Goal: Transaction & Acquisition: Purchase product/service

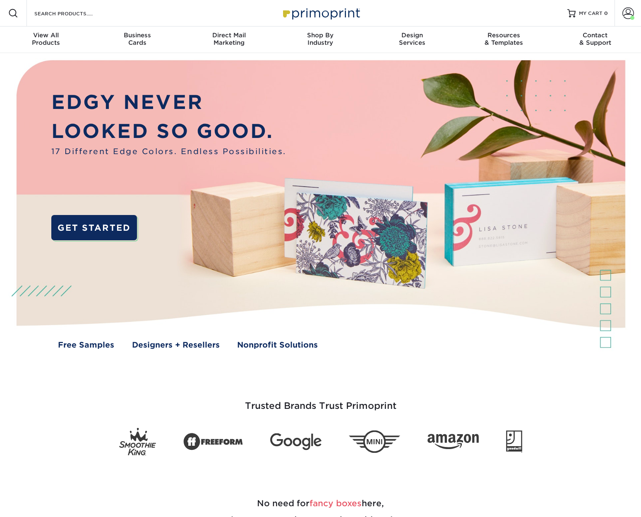
click at [628, 13] on span at bounding box center [629, 13] width 12 height 12
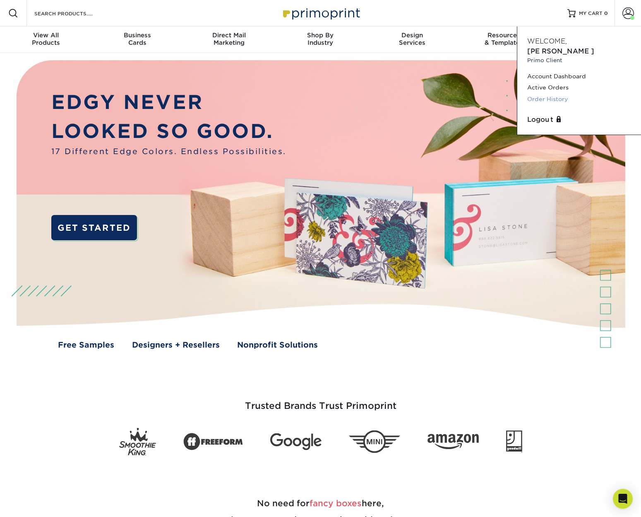
click at [547, 94] on link "Order History" at bounding box center [580, 99] width 104 height 11
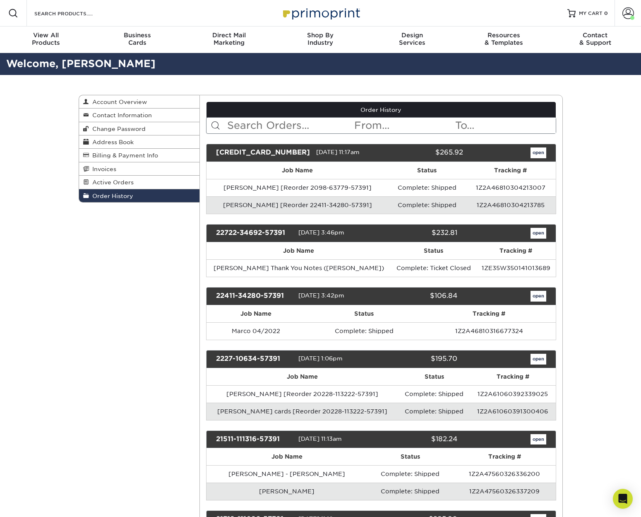
click at [280, 129] on input "text" at bounding box center [290, 126] width 127 height 16
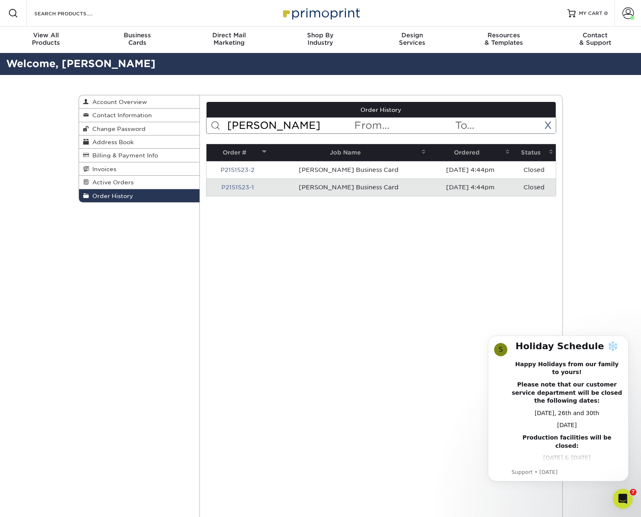
type input "keeler"
click at [231, 185] on link "P2151523-1" at bounding box center [238, 187] width 33 height 7
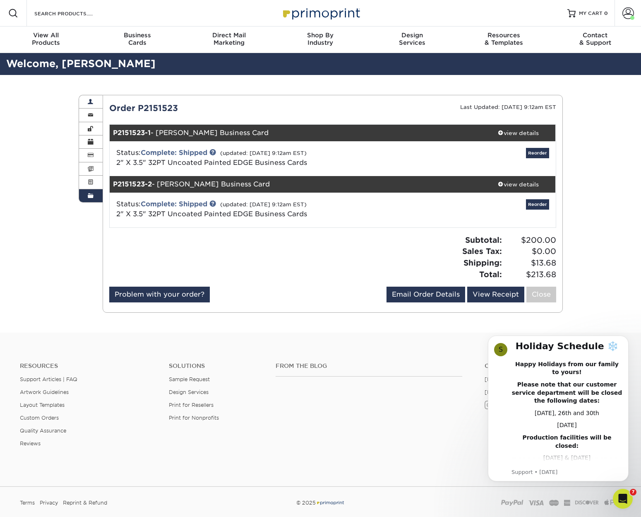
click at [93, 100] on span at bounding box center [91, 102] width 6 height 7
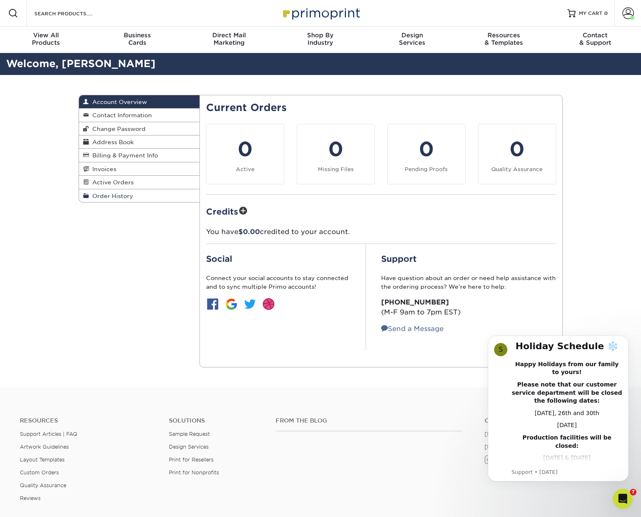
click at [109, 197] on span "Order History" at bounding box center [111, 196] width 44 height 7
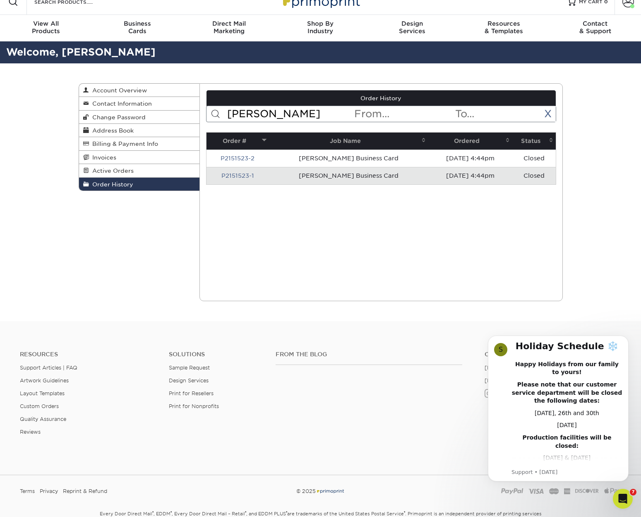
scroll to position [19, 0]
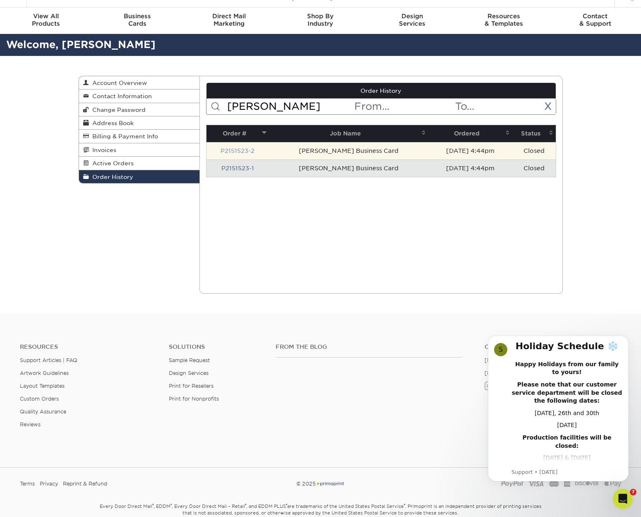
click at [244, 149] on link "P2151523-2" at bounding box center [238, 150] width 34 height 7
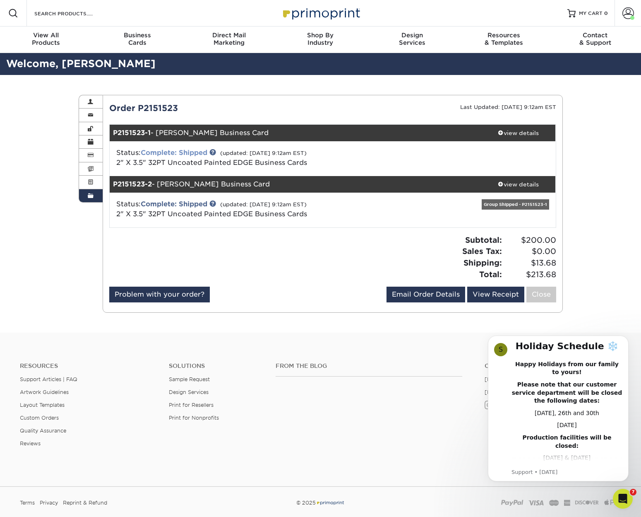
click at [191, 154] on link "Complete: Shipped" at bounding box center [174, 153] width 67 height 8
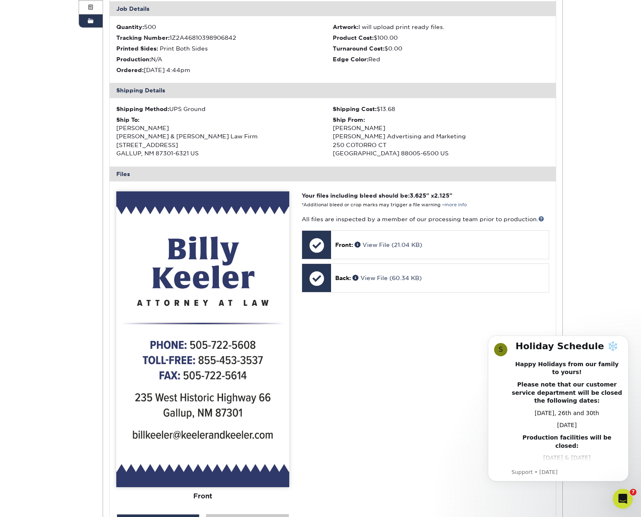
scroll to position [175, 0]
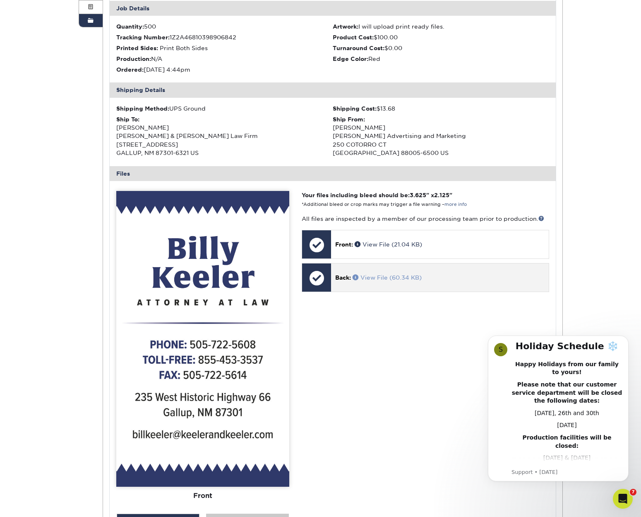
click at [381, 274] on link "View File (60.34 KB)" at bounding box center [387, 277] width 69 height 7
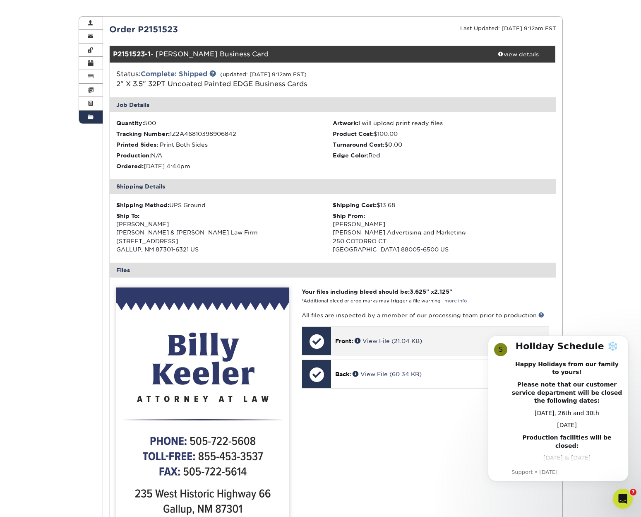
scroll to position [78, 0]
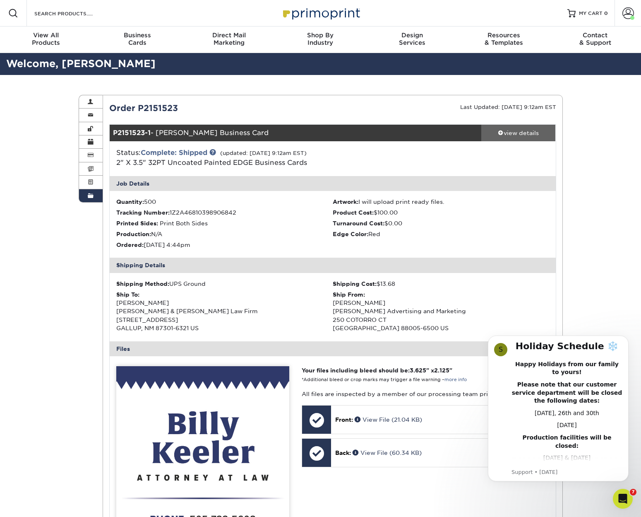
click at [504, 131] on div "view details" at bounding box center [519, 133] width 75 height 8
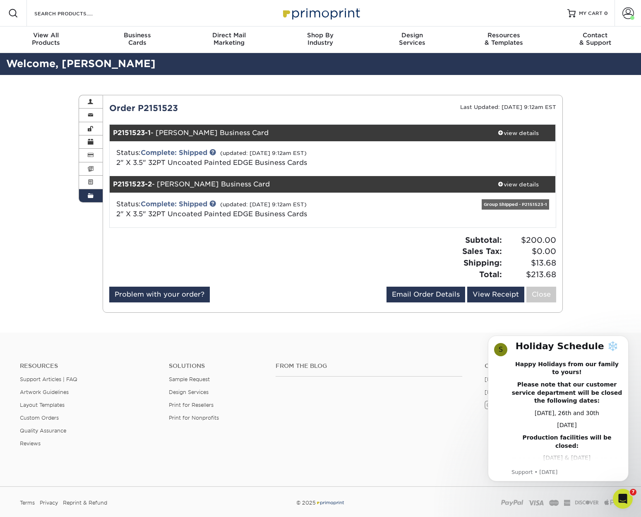
click at [405, 159] on div "Status: Complete: Shipped (updated: 01/30/2019 9:12am EST) 2" X 3.5" 32PT Uncoa…" at bounding box center [258, 158] width 297 height 20
click at [291, 164] on link "2" X 3.5" 32PT Uncoated Painted EDGE Business Cards" at bounding box center [211, 163] width 191 height 8
click at [494, 156] on div at bounding box center [481, 159] width 149 height 22
click at [207, 161] on link "2" X 3.5" 32PT Uncoated Painted EDGE Business Cards" at bounding box center [211, 163] width 191 height 8
click at [203, 149] on link "Complete: Shipped" at bounding box center [174, 153] width 67 height 8
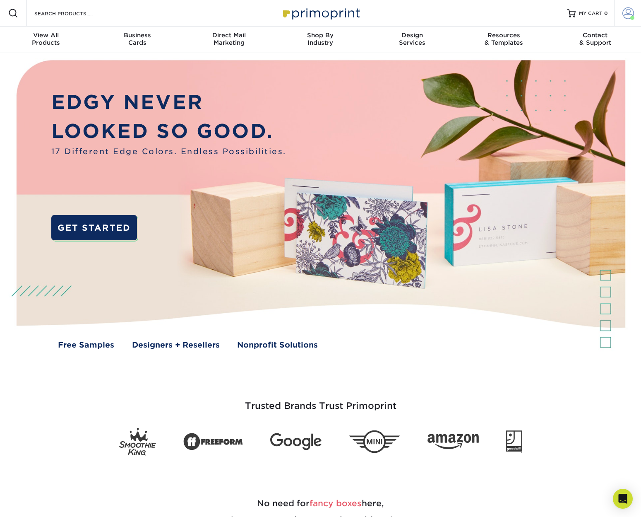
click at [623, 14] on span at bounding box center [629, 13] width 12 height 12
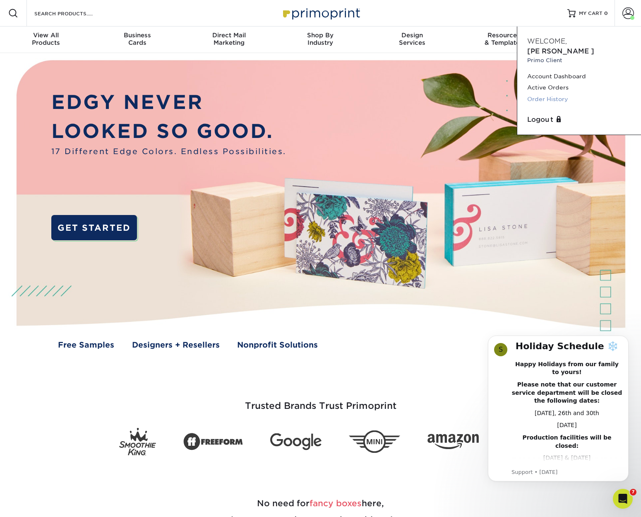
click at [553, 94] on link "Order History" at bounding box center [580, 99] width 104 height 11
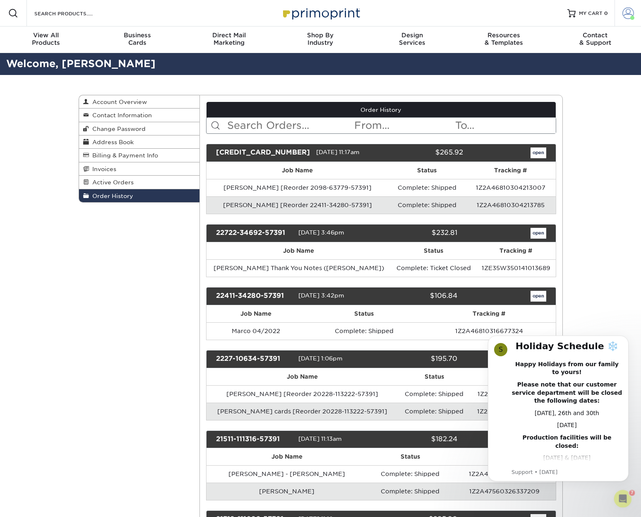
click at [630, 15] on span at bounding box center [629, 13] width 12 height 12
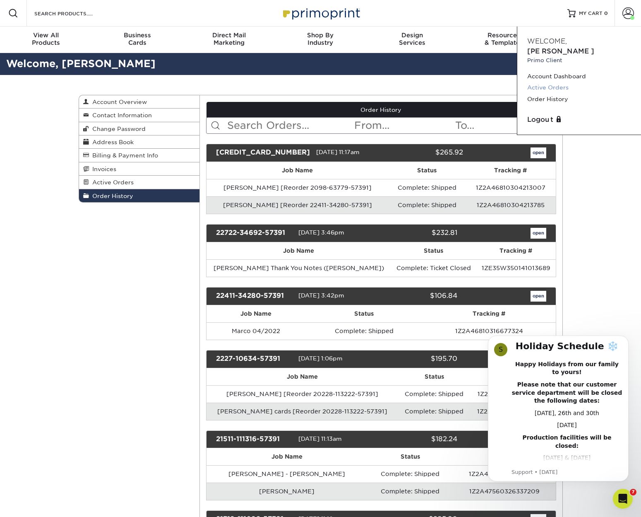
click at [552, 82] on link "Active Orders" at bounding box center [580, 87] width 104 height 11
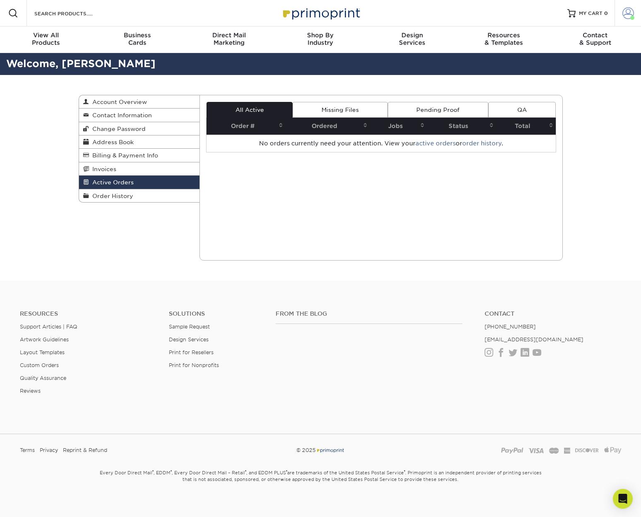
click at [629, 12] on span at bounding box center [629, 13] width 12 height 12
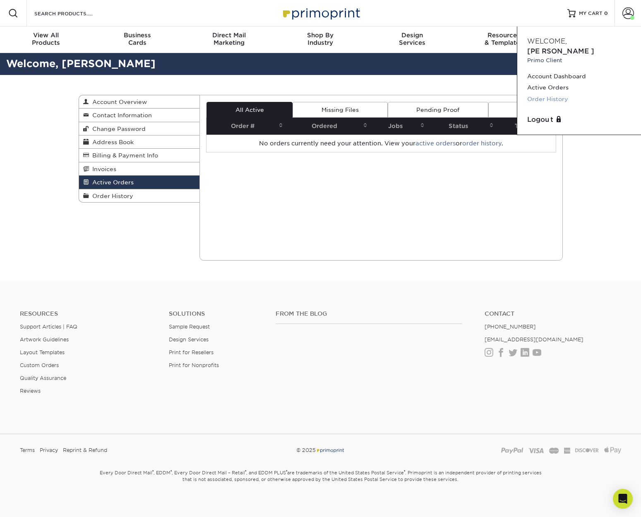
click at [561, 94] on link "Order History" at bounding box center [580, 99] width 104 height 11
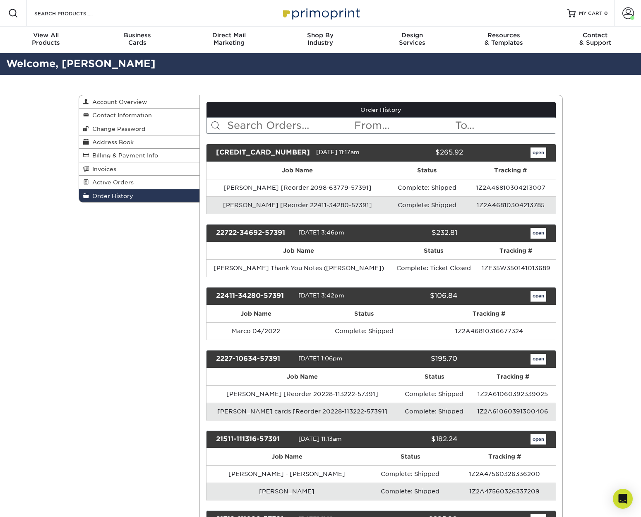
click at [248, 126] on input "text" at bounding box center [290, 126] width 127 height 16
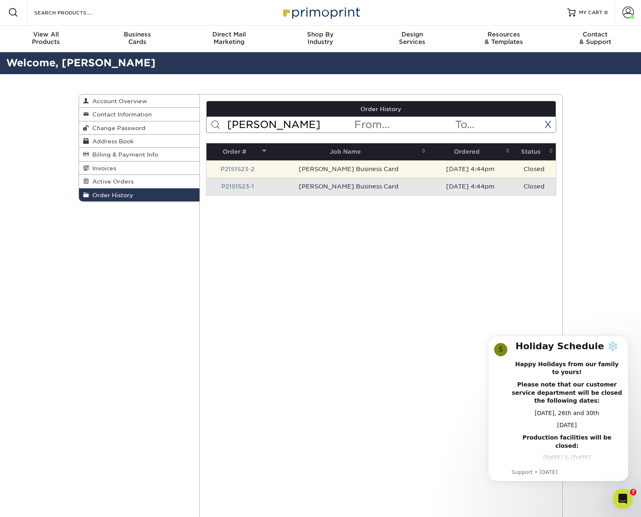
scroll to position [1, 0]
type input "[PERSON_NAME]"
click at [289, 166] on td "[PERSON_NAME] Business Card" at bounding box center [349, 168] width 160 height 17
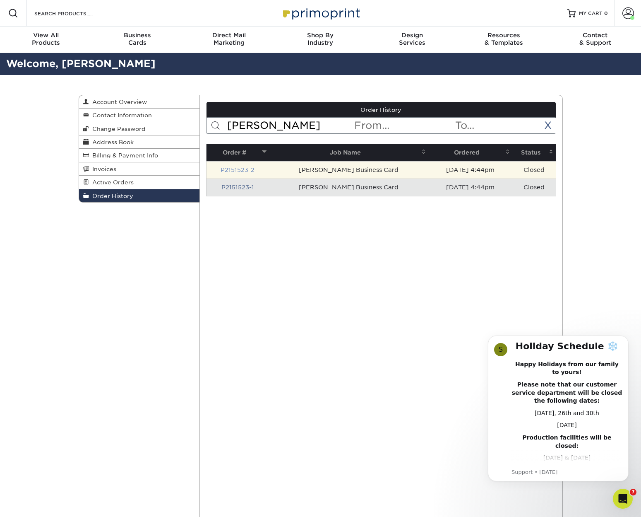
click at [248, 167] on link "P2151523-2" at bounding box center [238, 169] width 34 height 7
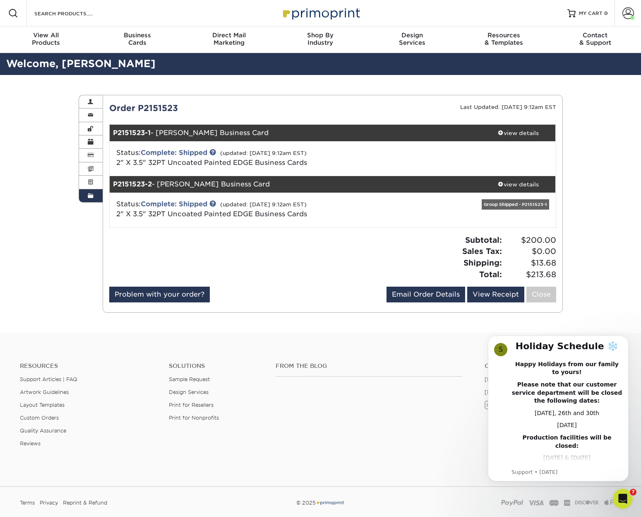
click at [439, 162] on div at bounding box center [481, 159] width 149 height 22
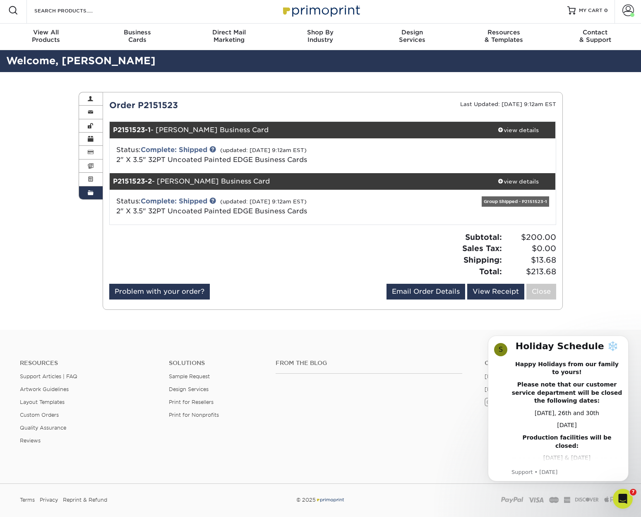
scroll to position [3, 0]
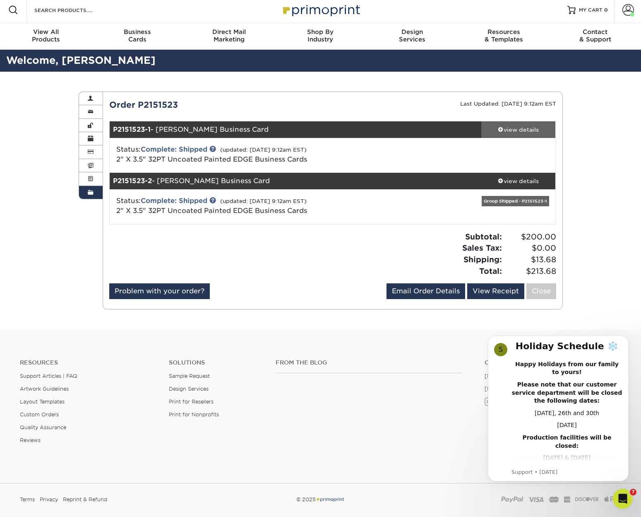
click at [526, 128] on div "view details" at bounding box center [519, 129] width 75 height 8
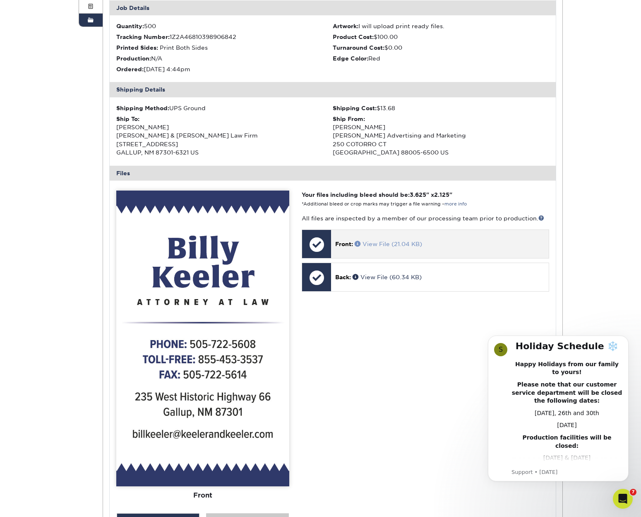
scroll to position [177, 0]
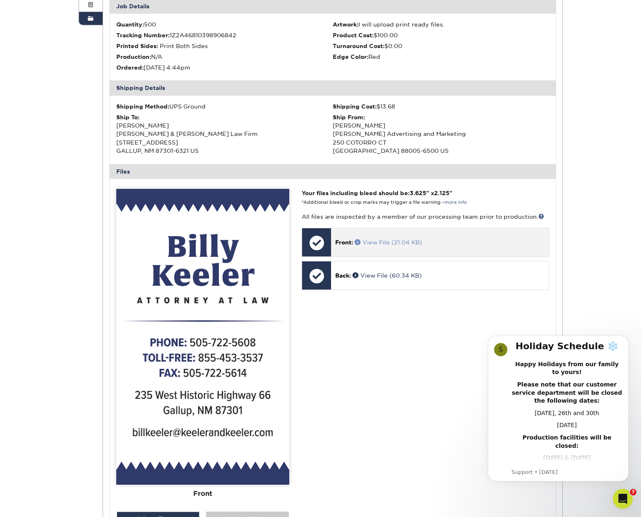
click at [392, 239] on link "View File (21.04 KB)" at bounding box center [389, 242] width 68 height 7
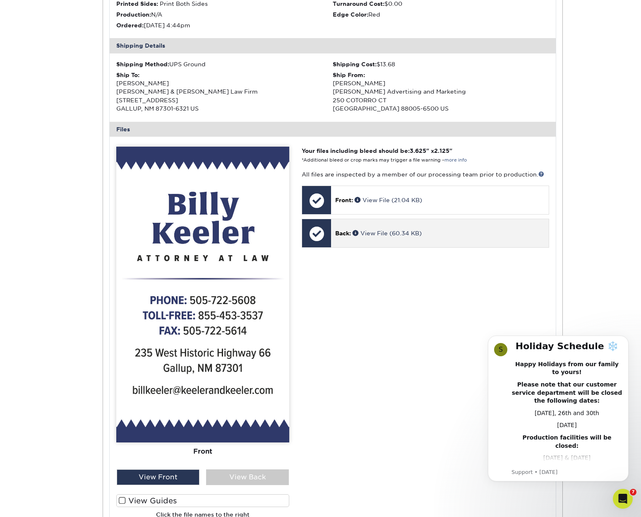
scroll to position [225, 0]
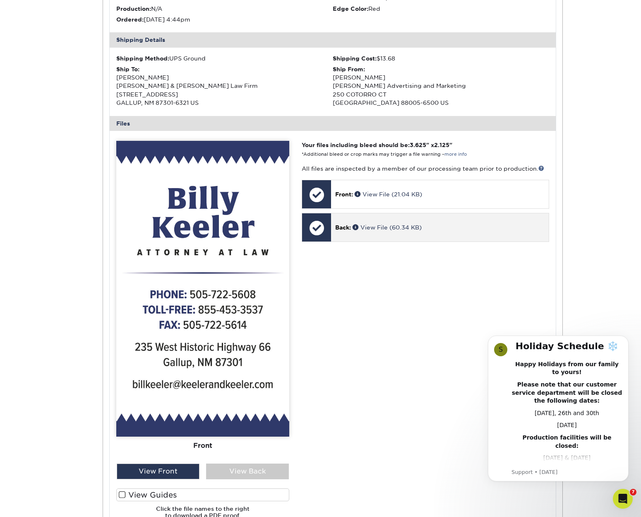
click at [426, 223] on p "Back: View File (60.34 KB)" at bounding box center [439, 227] width 209 height 8
click at [422, 224] on link "View File (60.34 KB)" at bounding box center [387, 227] width 69 height 7
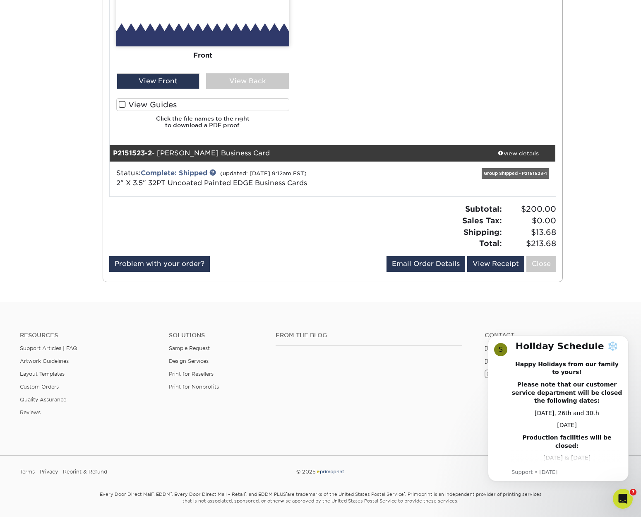
scroll to position [616, 0]
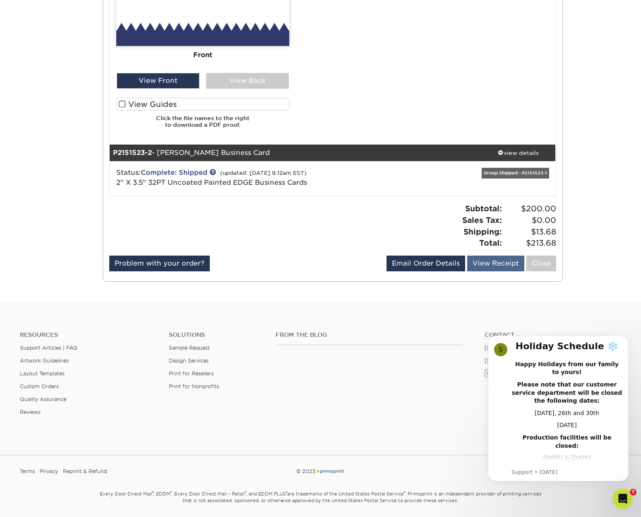
click at [484, 257] on link "View Receipt" at bounding box center [496, 264] width 57 height 16
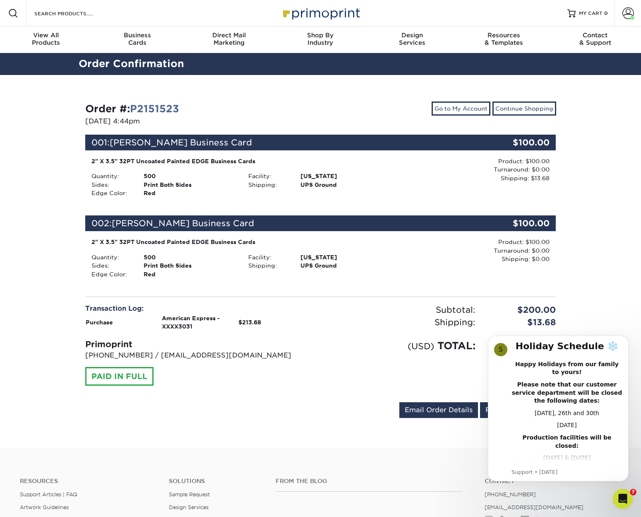
click at [223, 181] on div "Print Both Sides" at bounding box center [189, 185] width 105 height 8
click at [150, 107] on link "P2151523" at bounding box center [154, 109] width 49 height 12
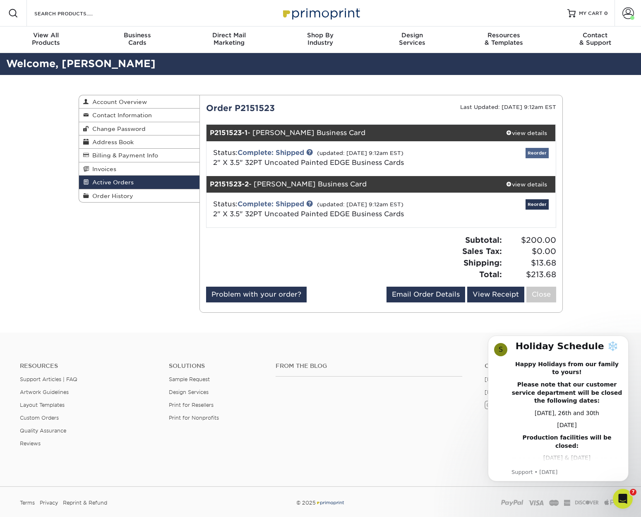
click at [537, 154] on link "Reorder" at bounding box center [537, 153] width 23 height 10
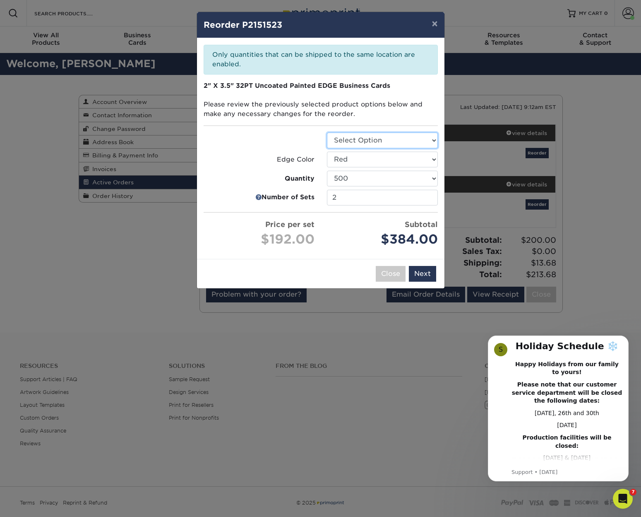
select select "3b5148f1-0588-4f88-a218-97bcfdce65c1"
click at [381, 198] on input "2" at bounding box center [382, 198] width 111 height 16
click at [431, 195] on input "2" at bounding box center [382, 198] width 111 height 16
type input "1"
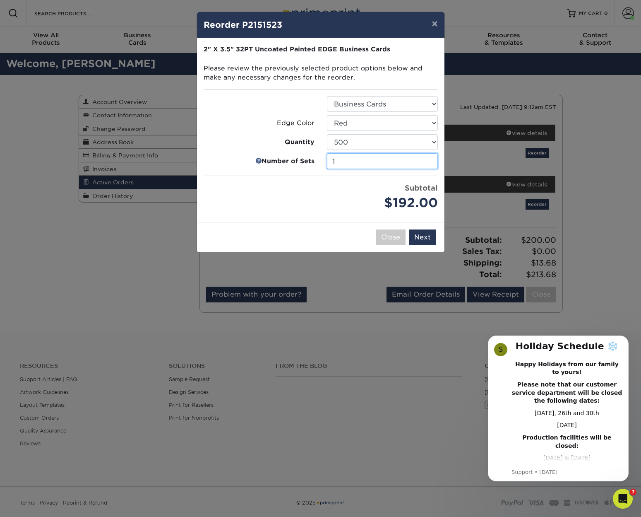
click at [430, 198] on ul "Select Option Business Cards Edge Color Select Option Charcoal Black (null) Bro…" at bounding box center [321, 154] width 234 height 116
click at [383, 236] on button "Close" at bounding box center [391, 237] width 30 height 16
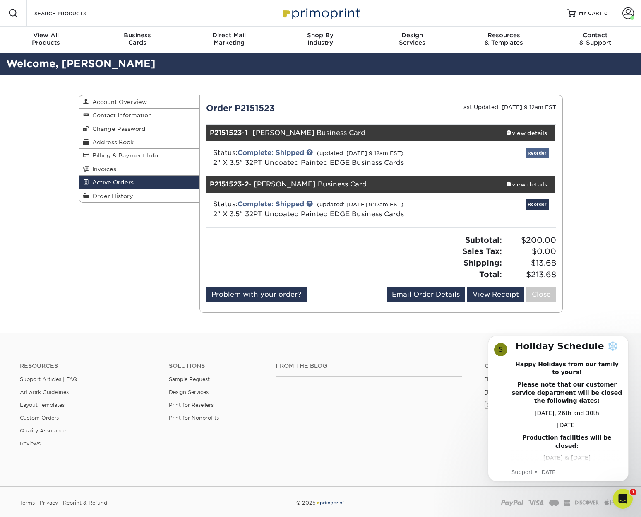
click at [541, 152] on link "Reorder" at bounding box center [537, 153] width 23 height 10
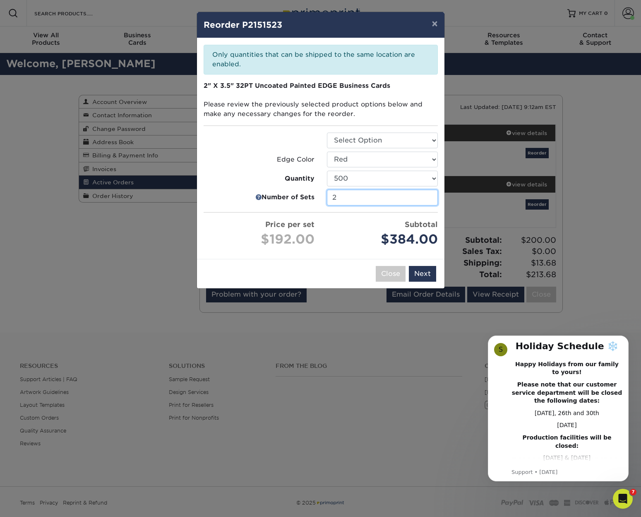
click at [363, 195] on input "2" at bounding box center [382, 198] width 111 height 16
type input "1"
click at [429, 196] on ul "Select Option Business Cards Edge Color Select Option Charcoal Black (null) Bro…" at bounding box center [321, 191] width 234 height 116
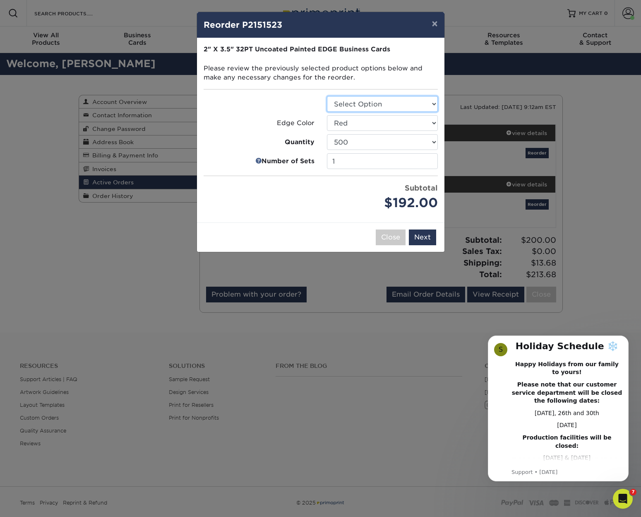
select select "3b5148f1-0588-4f88-a218-97bcfdce65c1"
click at [430, 236] on button "Next" at bounding box center [422, 237] width 27 height 16
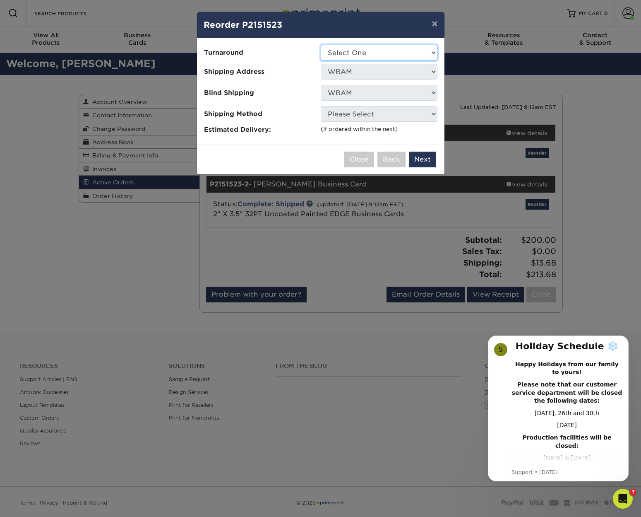
select select "31d45b01-d4a6-4b39-b84d-4391606115ca"
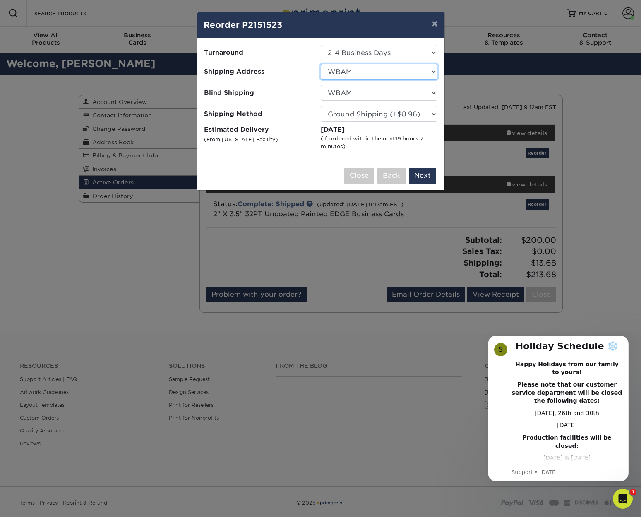
select select "125196"
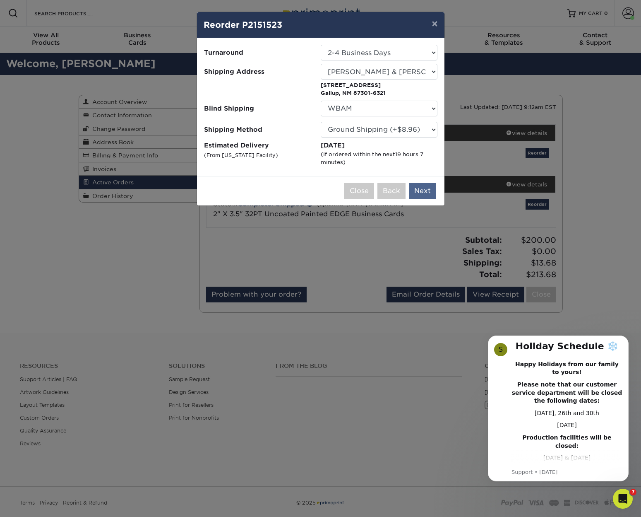
click at [427, 188] on button "Next" at bounding box center [422, 191] width 27 height 16
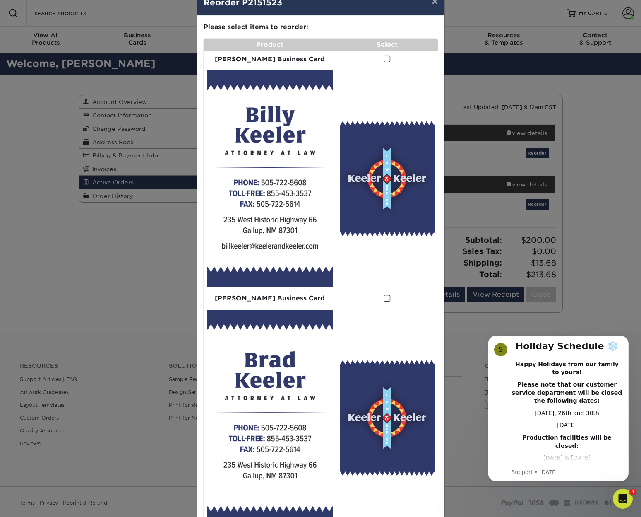
scroll to position [24, 0]
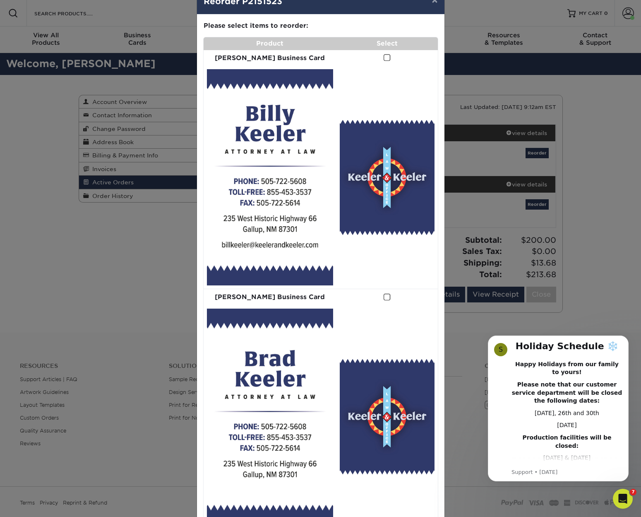
click at [384, 55] on span at bounding box center [387, 58] width 7 height 8
click at [0, 0] on input "checkbox" at bounding box center [0, 0] width 0 height 0
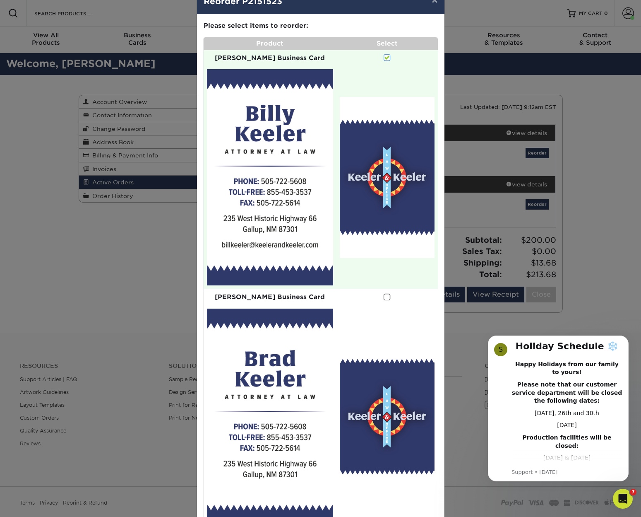
drag, startPoint x: 276, startPoint y: 188, endPoint x: 651, endPoint y: 264, distance: 382.8
drag, startPoint x: 401, startPoint y: 183, endPoint x: 646, endPoint y: 246, distance: 252.3
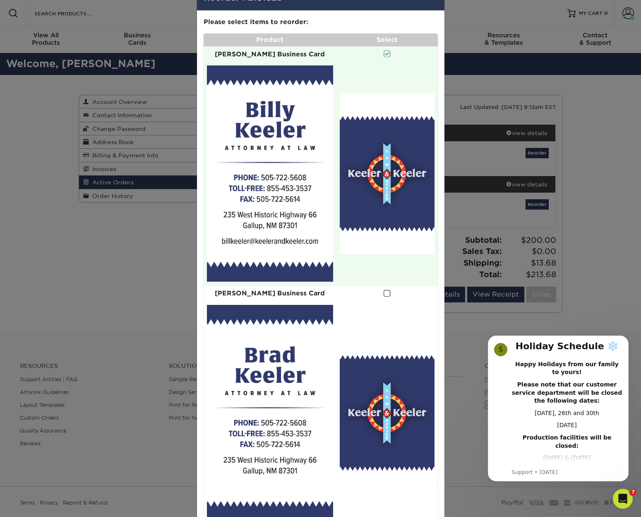
scroll to position [27, 0]
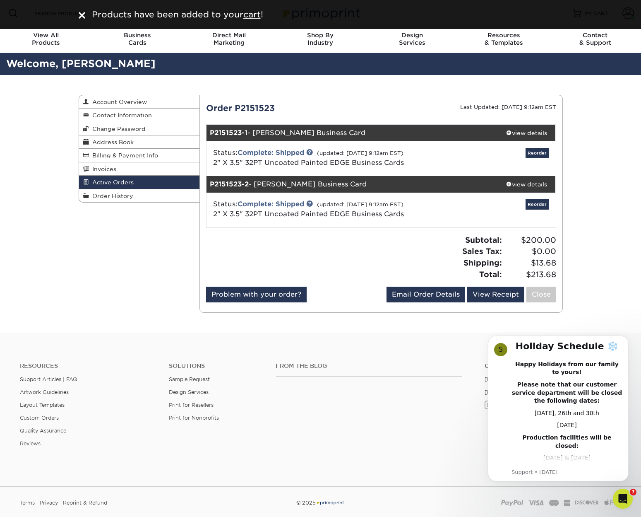
scroll to position [0, 0]
click at [80, 14] on img at bounding box center [82, 15] width 7 height 7
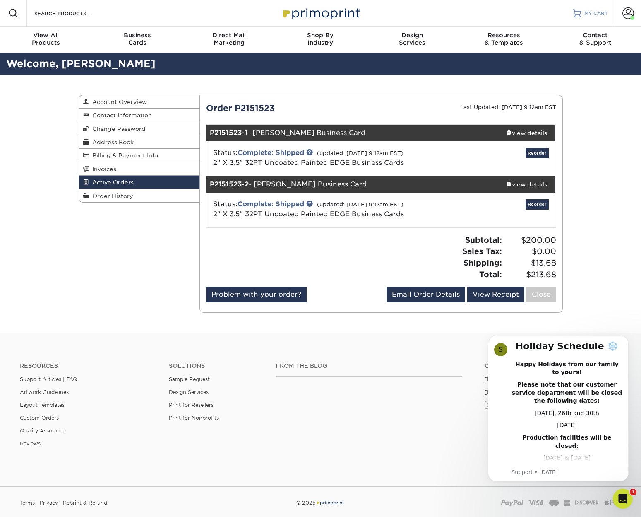
click at [596, 12] on span "MY CART" at bounding box center [597, 13] width 24 height 7
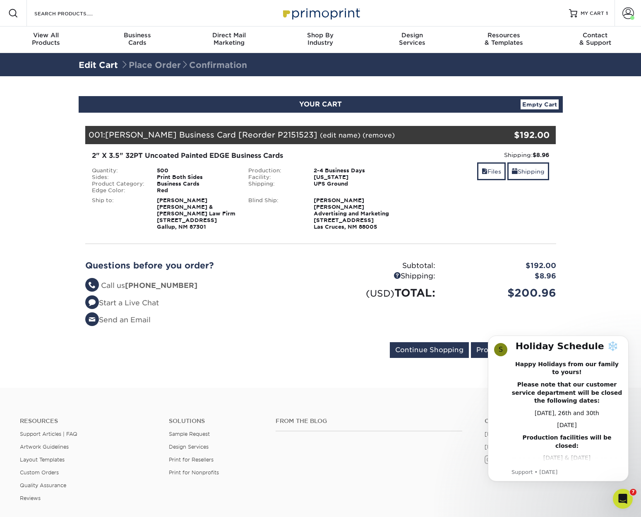
click at [497, 210] on div "Shipping: $8.96 Discount: - $0.00 Files Shipping" at bounding box center [477, 191] width 157 height 80
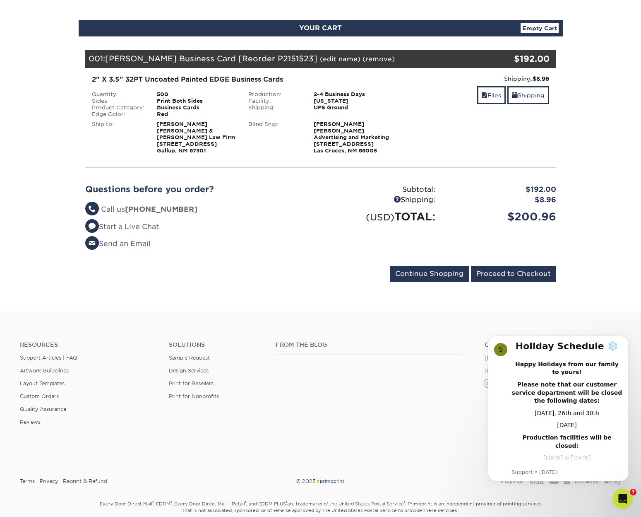
scroll to position [76, 0]
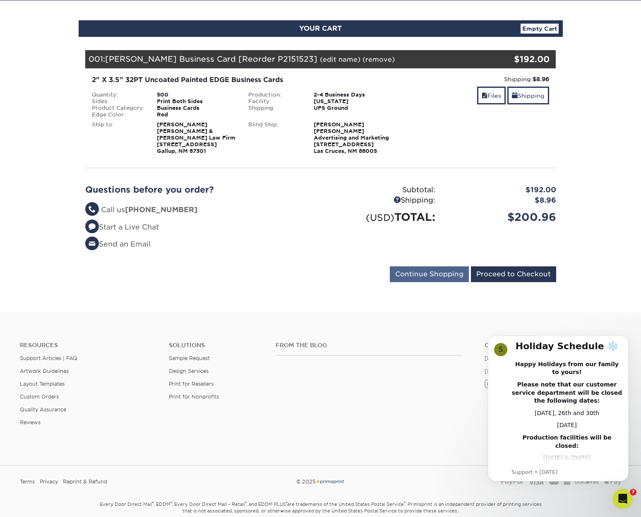
click at [435, 271] on input "Continue Shopping" at bounding box center [429, 274] width 79 height 16
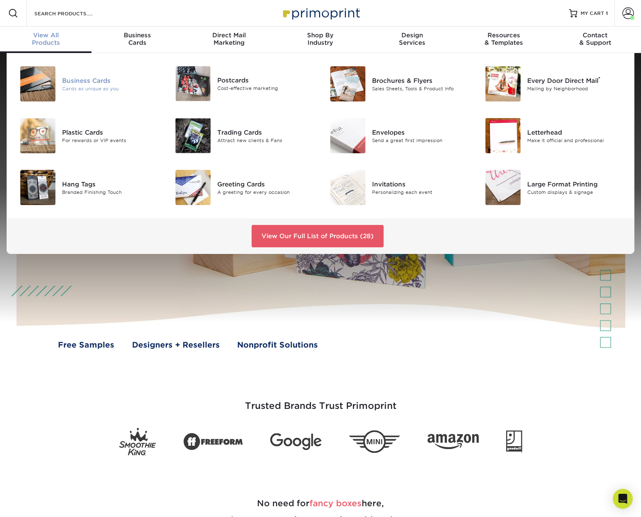
click at [49, 82] on img at bounding box center [37, 83] width 35 height 35
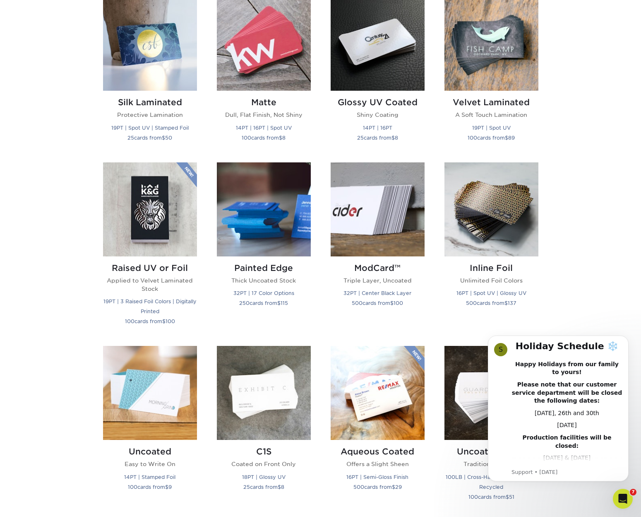
scroll to position [420, 0]
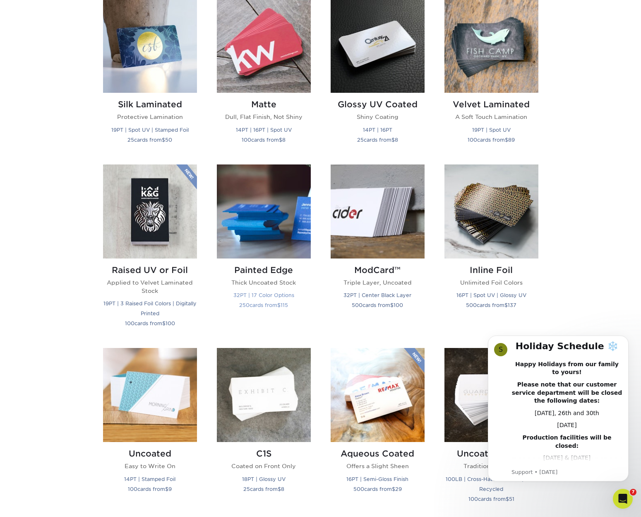
click at [265, 227] on img at bounding box center [264, 211] width 94 height 94
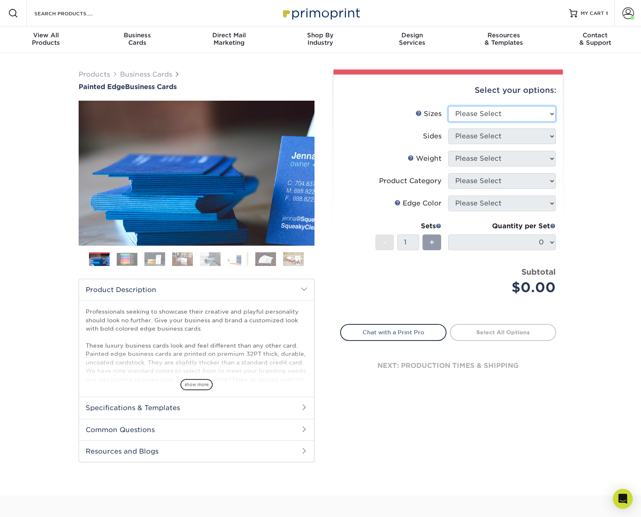
select select "2.00x3.50"
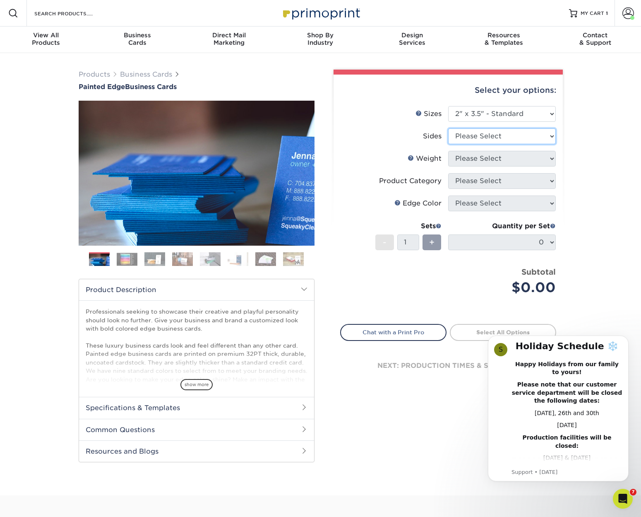
select select "13abbda7-1d64-4f25-8bb2-c179b224825d"
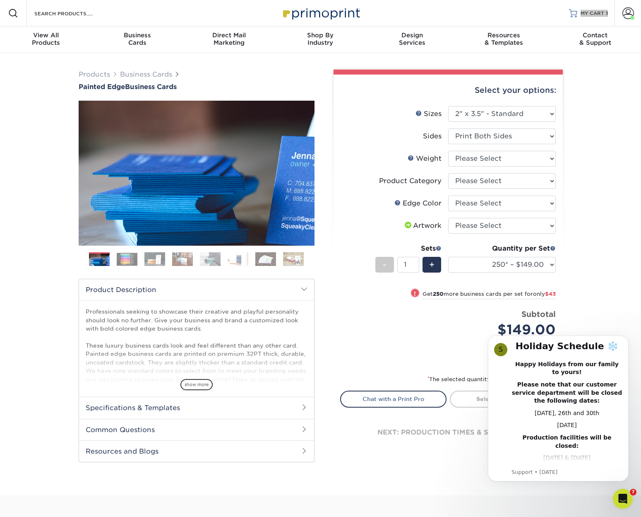
scroll to position [1, 0]
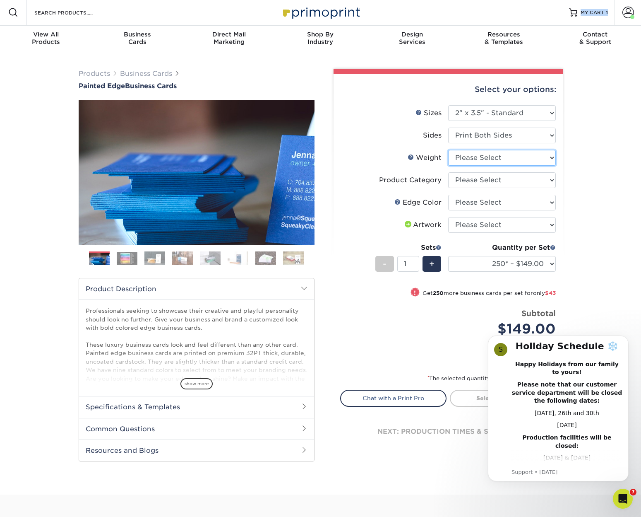
select select "32PTUC"
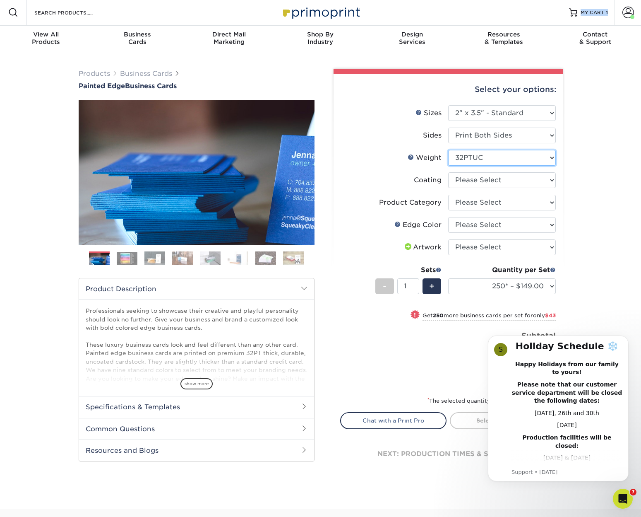
scroll to position [1, 0]
select select "3e7618de-abca-4bda-9f97-8b9129e913d8"
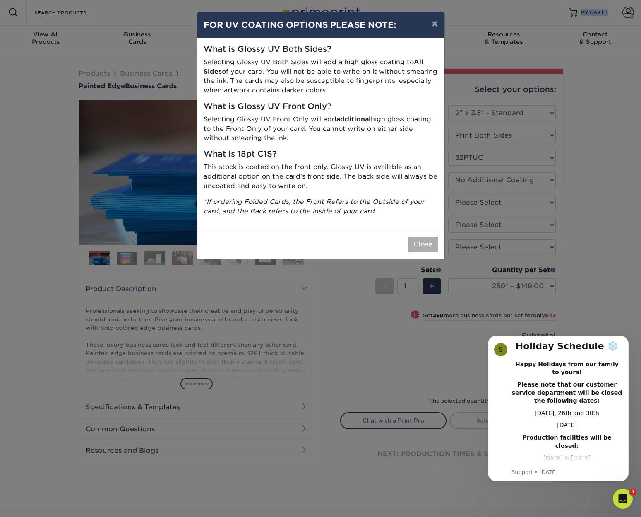
click at [431, 241] on button "Close" at bounding box center [423, 244] width 30 height 16
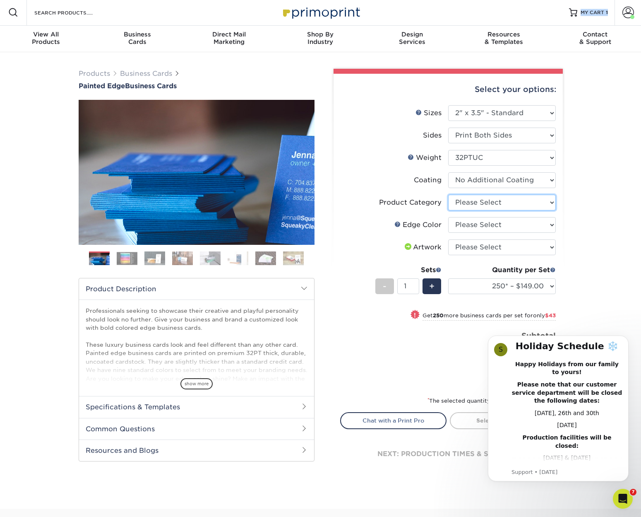
select select "3b5148f1-0588-4f88-a218-97bcfdce65c1"
select select "1ae850e6-61c5-45b7-a71d-f488378c5a25"
select select "upload"
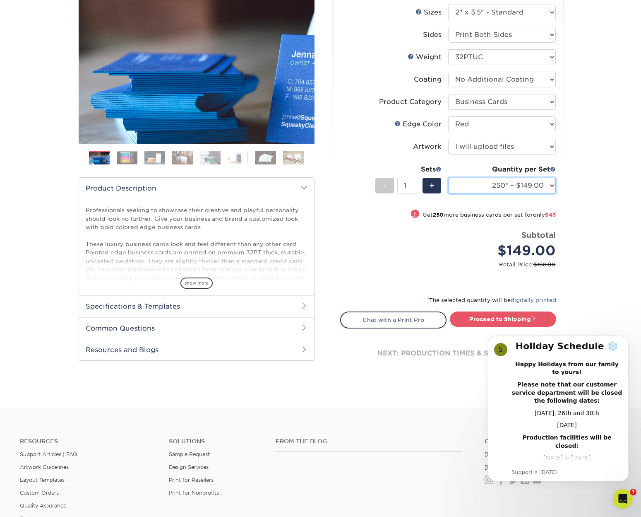
scroll to position [104, 0]
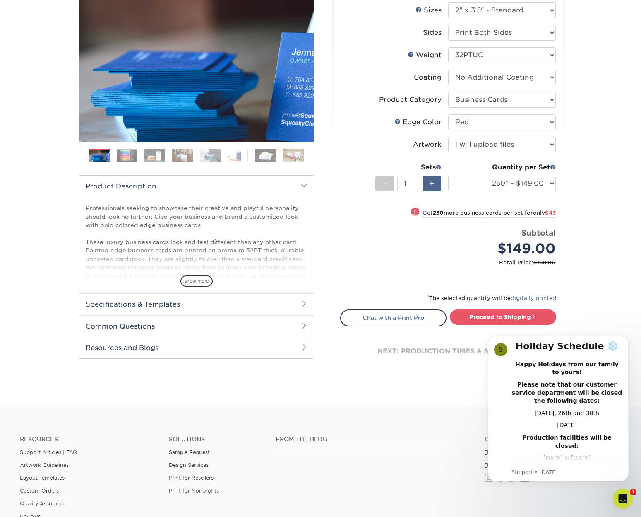
click at [433, 182] on span "+" at bounding box center [431, 183] width 5 height 12
type input "2"
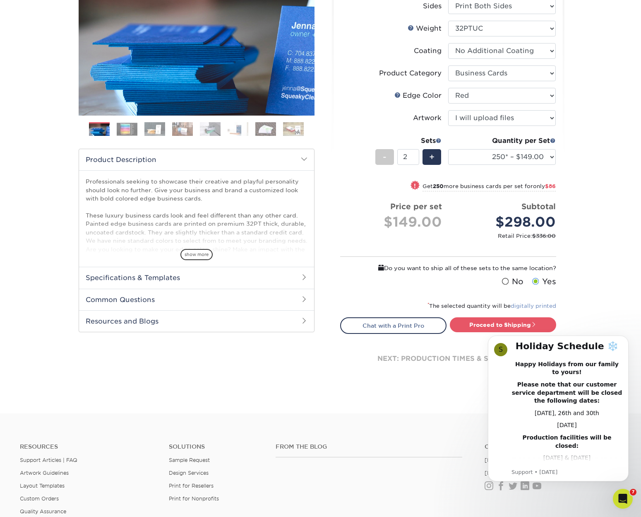
scroll to position [133, 0]
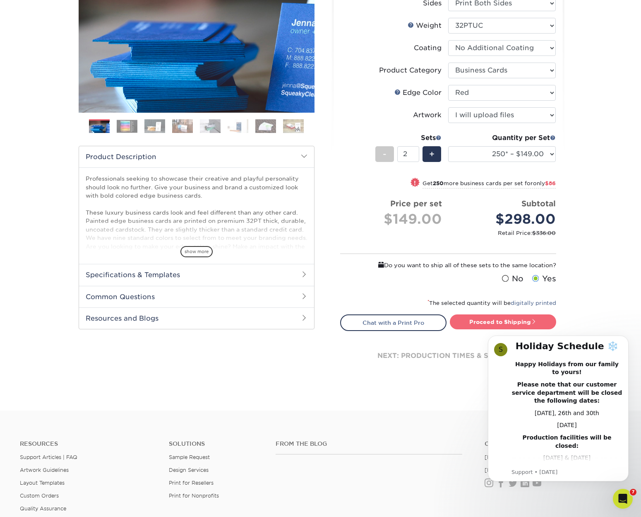
click at [492, 317] on link "Proceed to Shipping" at bounding box center [503, 321] width 106 height 15
type input "Set 1"
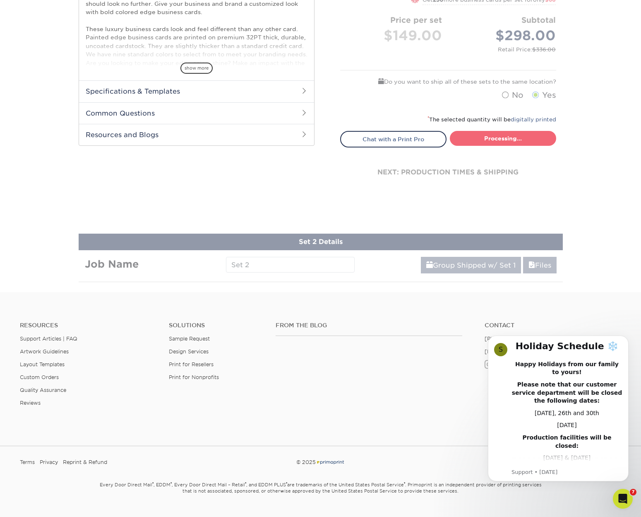
select select "b1d50ed3-fc81-464d-a1d8-d1915fbce704"
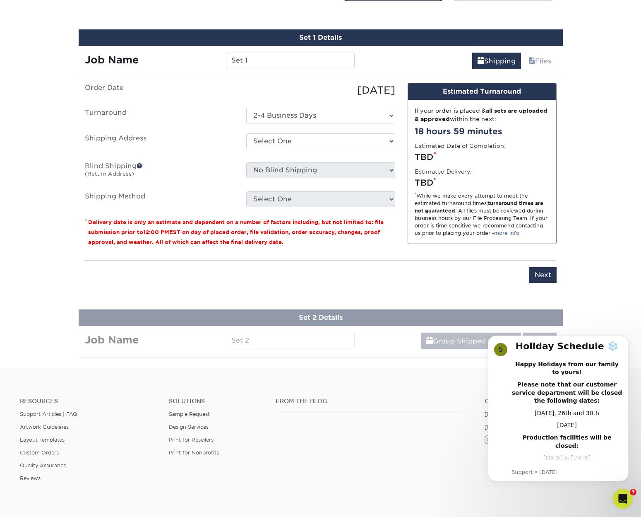
scroll to position [468, 0]
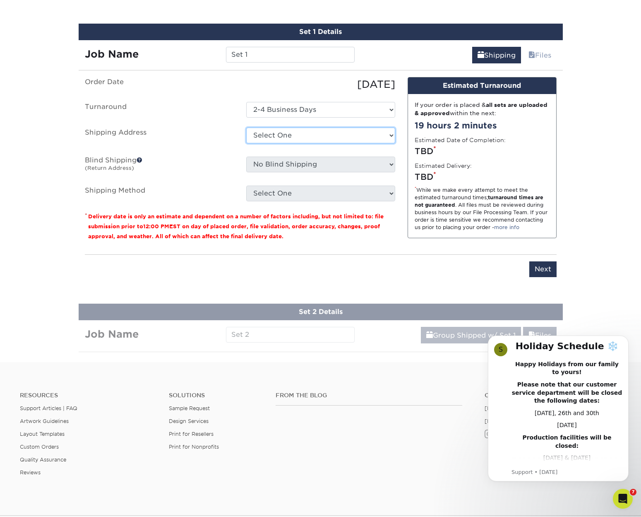
select select "125196"
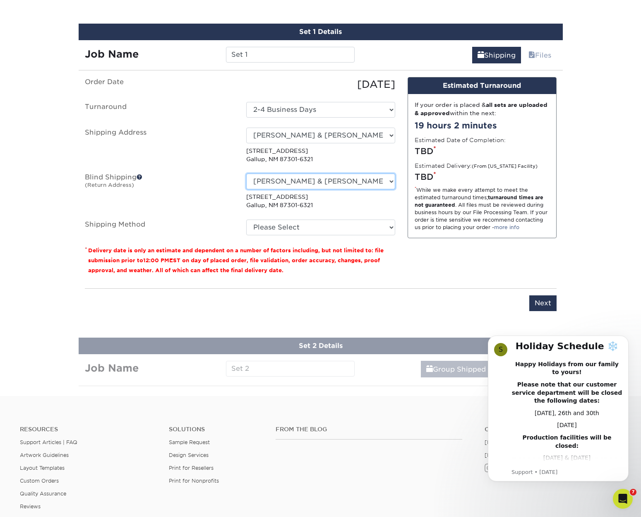
select select "45797"
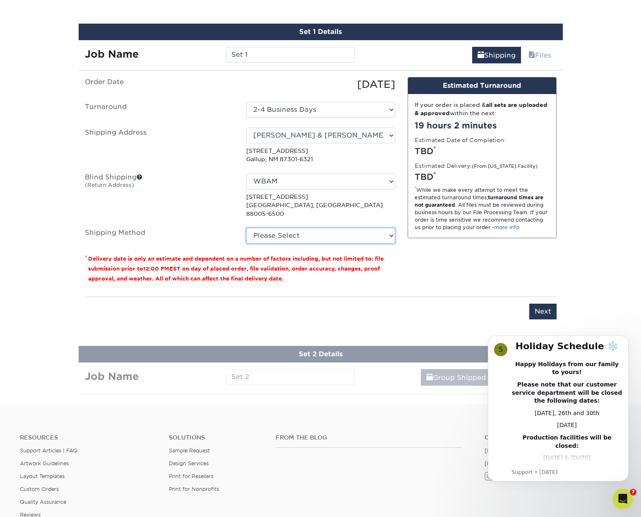
select select "03"
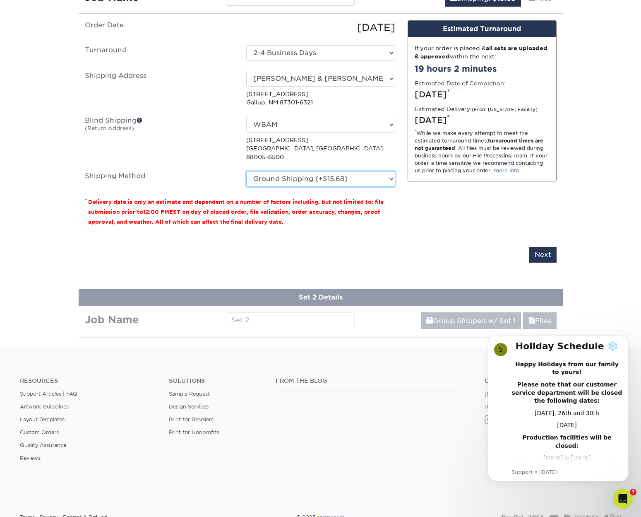
scroll to position [527, 0]
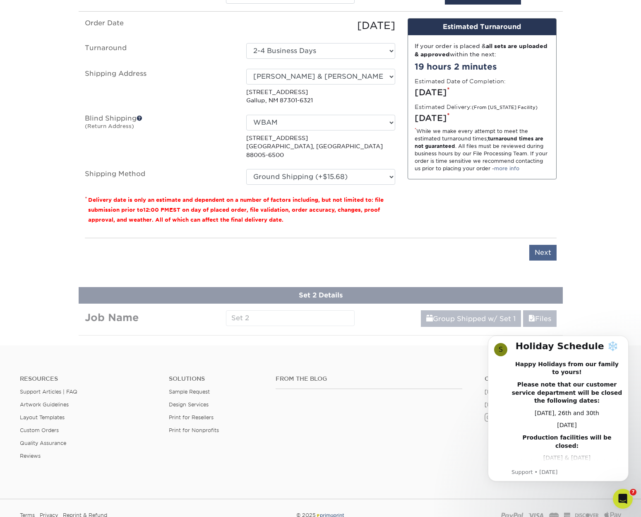
click at [541, 245] on input "Next" at bounding box center [543, 253] width 27 height 16
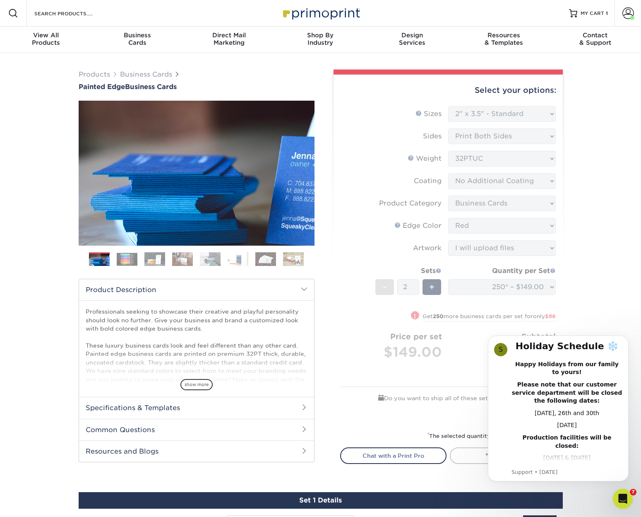
scroll to position [0, 0]
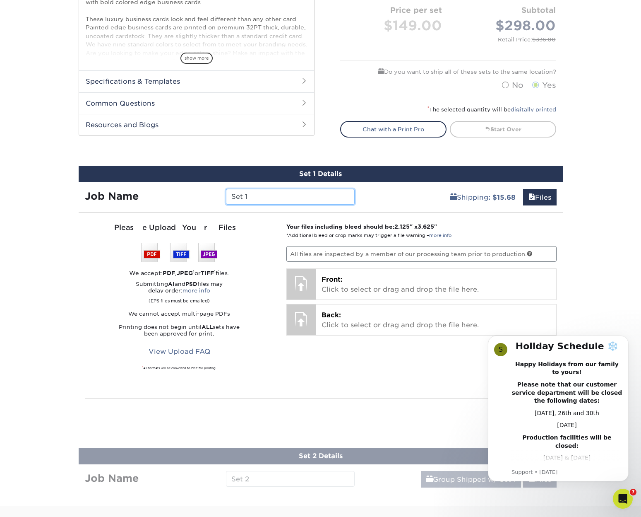
click at [273, 195] on input "Set 1" at bounding box center [290, 197] width 129 height 16
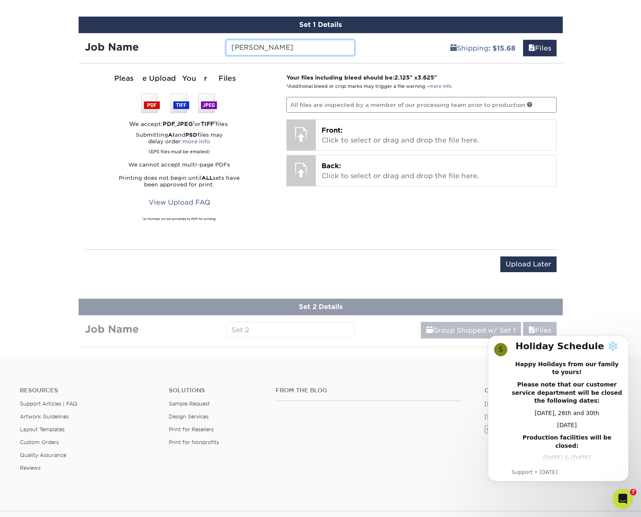
scroll to position [480, 0]
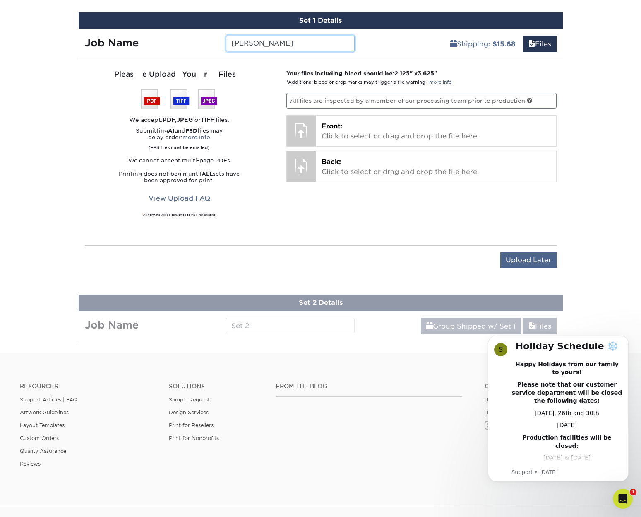
type input "[PERSON_NAME]"
click at [533, 257] on input "Upload Later" at bounding box center [529, 260] width 56 height 16
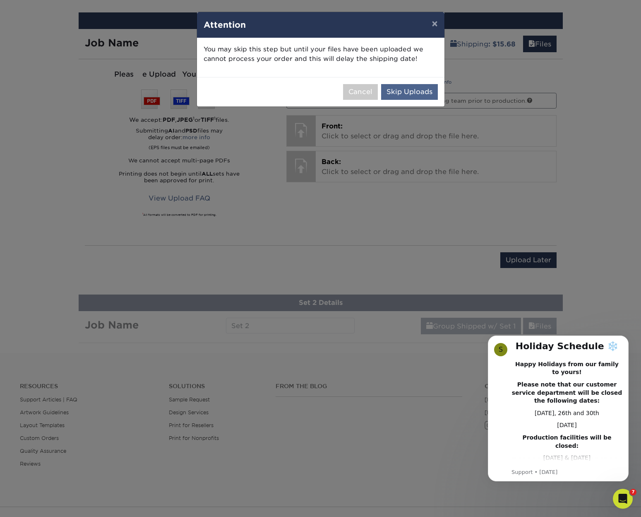
click at [410, 91] on button "Skip Uploads" at bounding box center [409, 92] width 57 height 16
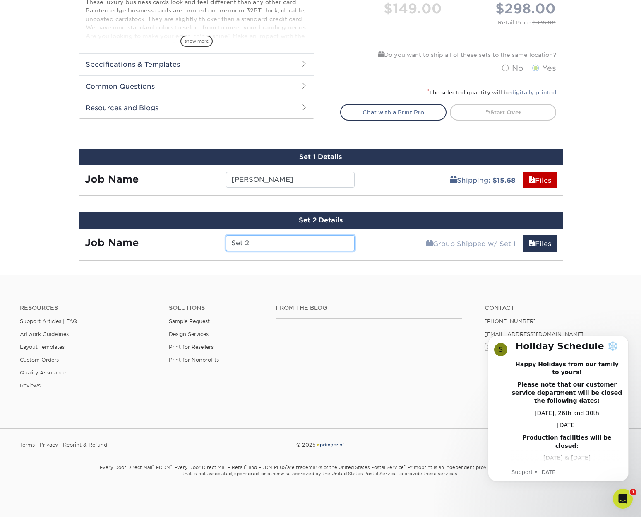
scroll to position [338, 0]
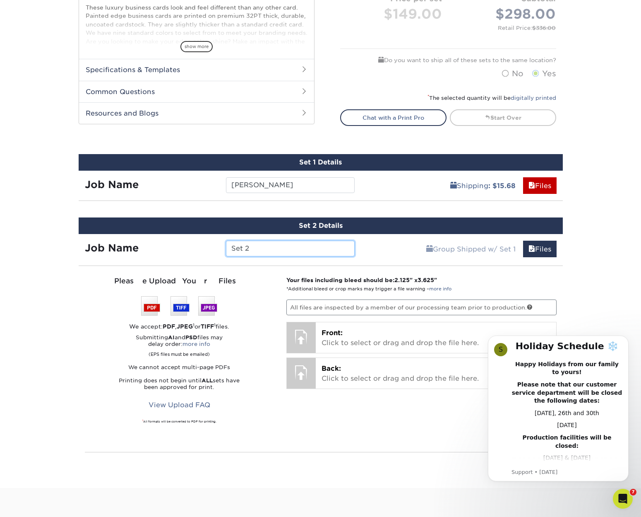
drag, startPoint x: 299, startPoint y: 250, endPoint x: 220, endPoint y: 246, distance: 79.2
click at [220, 246] on div "Set 2" at bounding box center [290, 249] width 141 height 16
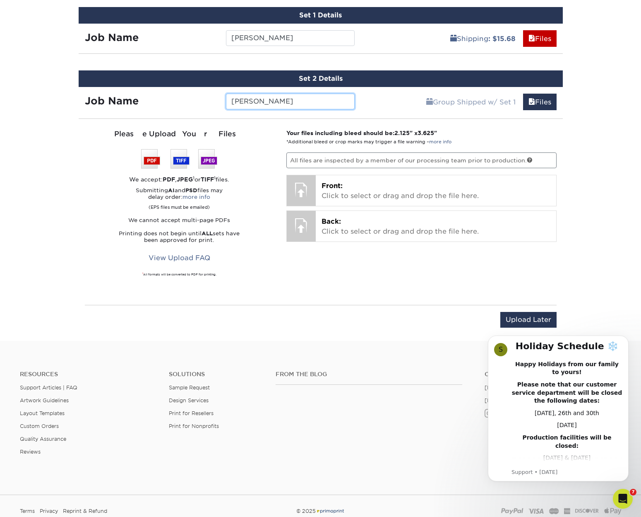
scroll to position [490, 0]
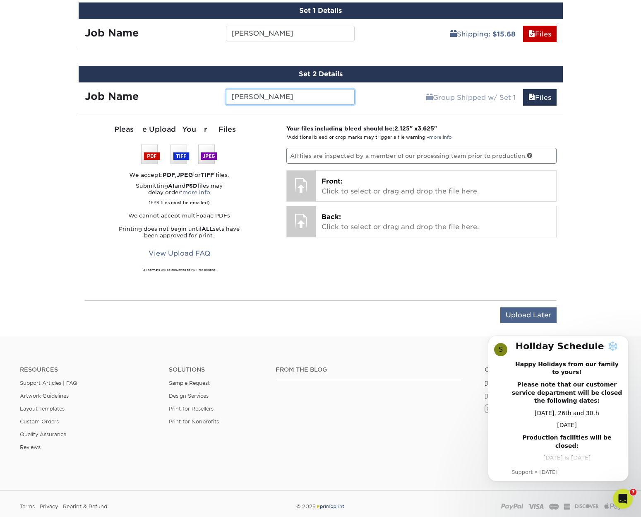
type input "[PERSON_NAME]"
click at [530, 311] on input "Upload Later" at bounding box center [529, 315] width 56 height 16
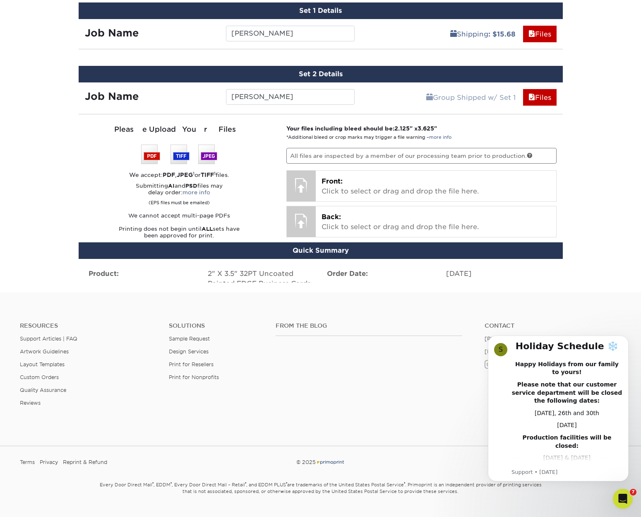
scroll to position [480, 0]
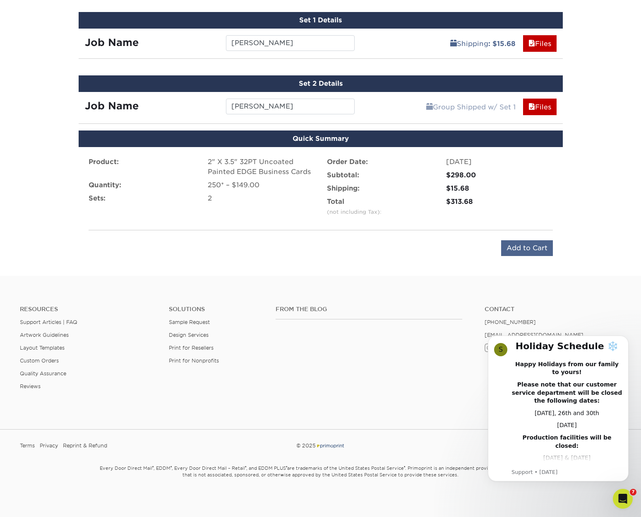
click at [537, 246] on input "Add to Cart" at bounding box center [528, 248] width 52 height 16
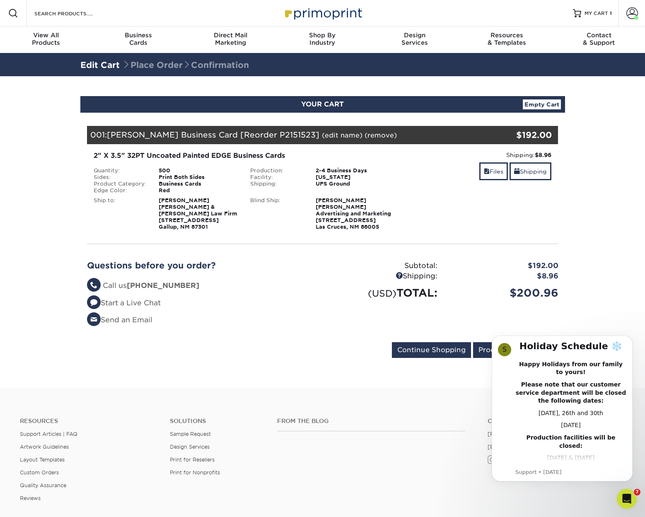
click at [116, 186] on div "Product Category:" at bounding box center [119, 184] width 65 height 7
click at [239, 136] on span "[PERSON_NAME] Business Card [Reorder P2151523]" at bounding box center [213, 134] width 212 height 9
click at [181, 140] on div "001: [PERSON_NAME] Business Card [Reorder P2151523] (edit name) (remove) Are yo…" at bounding box center [283, 135] width 393 height 18
click at [339, 205] on strong "[PERSON_NAME] [PERSON_NAME] Advertising and Marketing [STREET_ADDRESS]" at bounding box center [353, 213] width 75 height 33
click at [526, 169] on link "Shipping" at bounding box center [530, 171] width 42 height 18
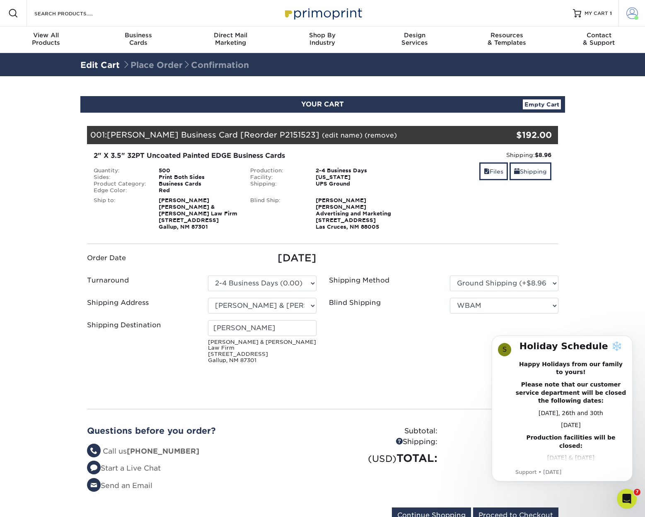
click at [631, 12] on span at bounding box center [632, 13] width 12 height 12
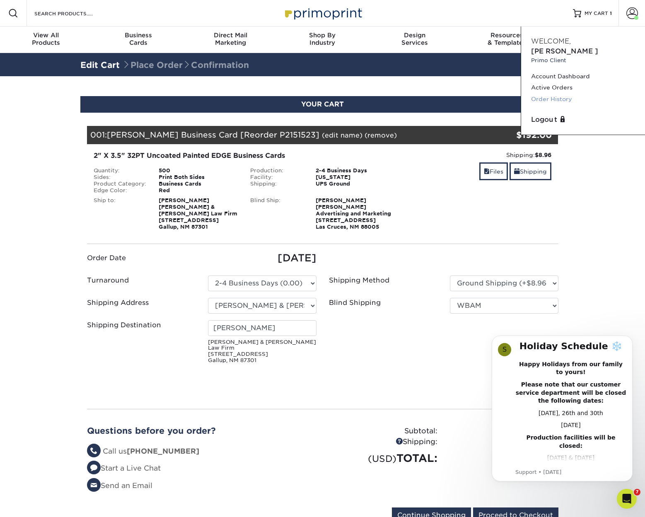
click at [561, 94] on link "Order History" at bounding box center [583, 99] width 104 height 11
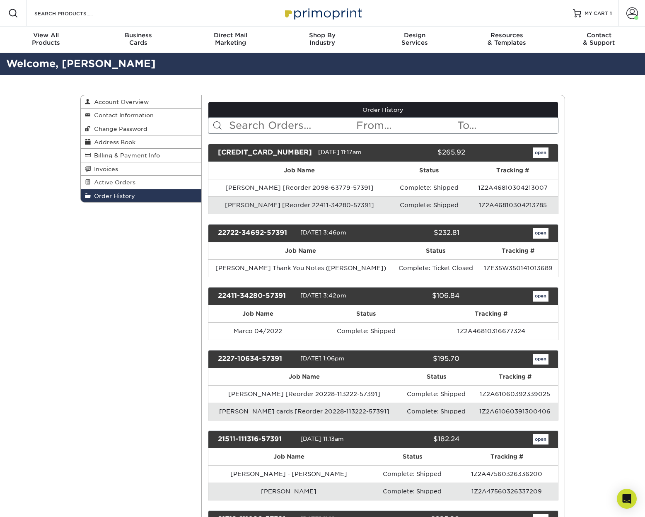
click at [244, 125] on input "text" at bounding box center [291, 126] width 127 height 16
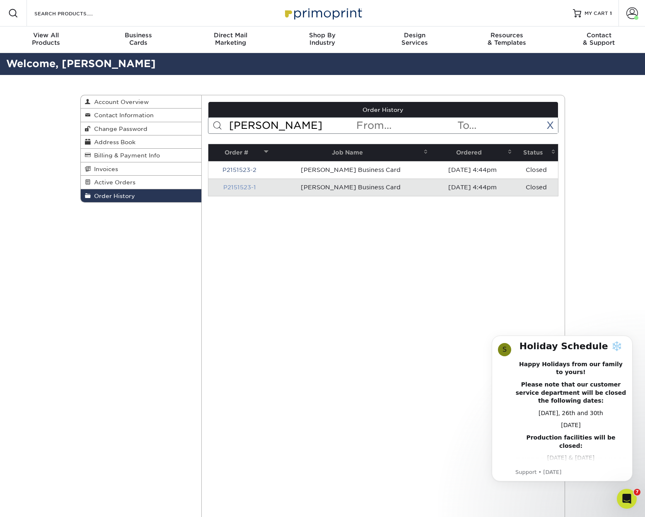
type input "[PERSON_NAME]"
click at [233, 188] on link "P2151523-1" at bounding box center [239, 187] width 33 height 7
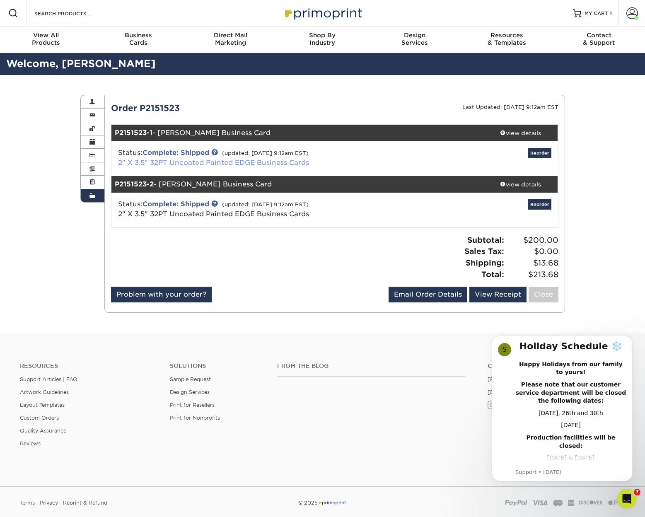
click at [240, 159] on link "2" X 3.5" 32PT Uncoated Painted EDGE Business Cards" at bounding box center [213, 163] width 191 height 8
click at [512, 133] on div "view details" at bounding box center [520, 133] width 75 height 8
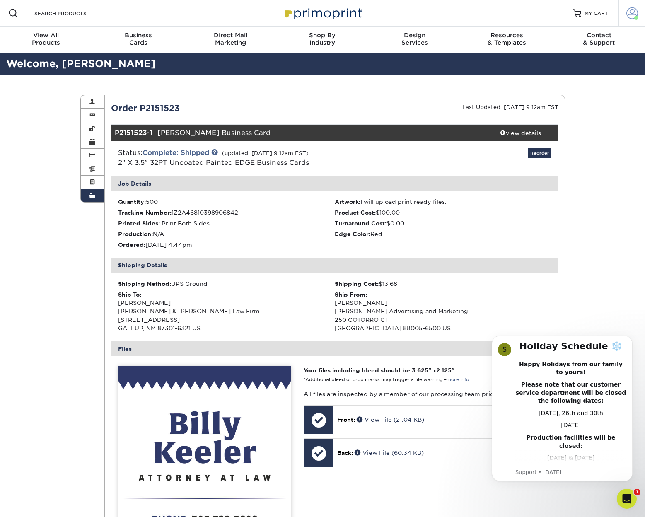
click at [634, 13] on span at bounding box center [632, 13] width 12 height 12
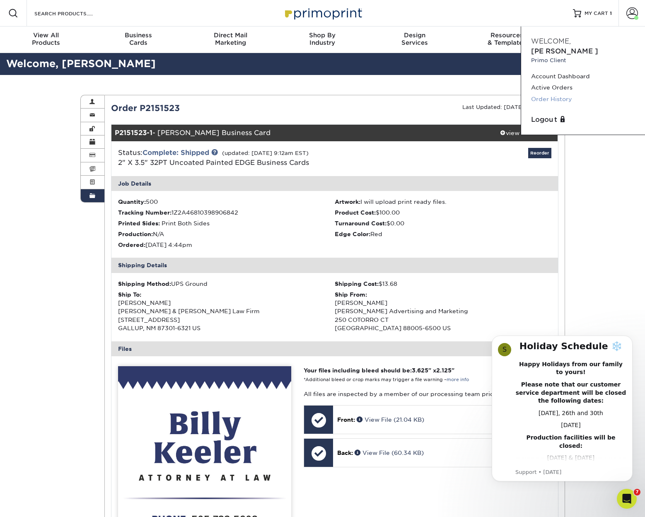
click at [573, 94] on link "Order History" at bounding box center [583, 99] width 104 height 11
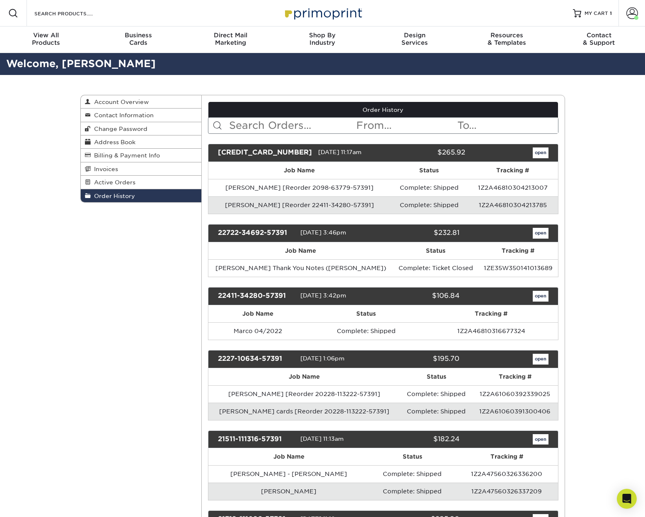
click at [301, 126] on input "text" at bounding box center [291, 126] width 127 height 16
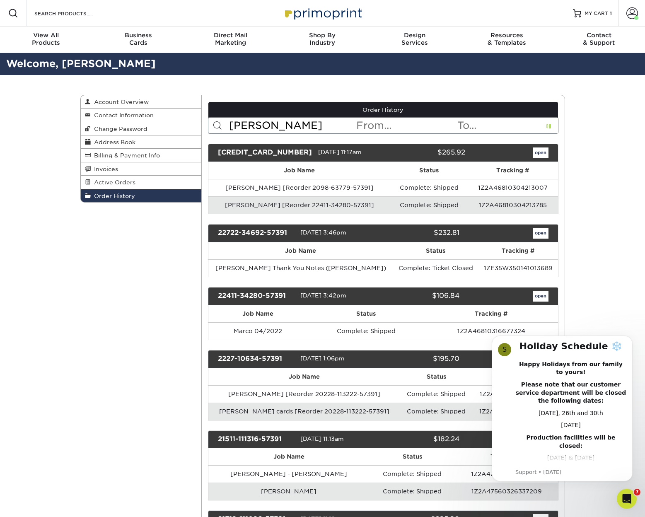
type input "[PERSON_NAME]"
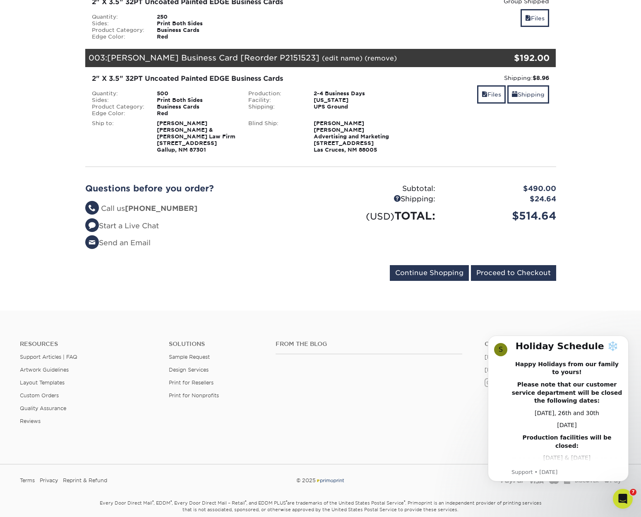
scroll to position [266, 0]
click at [520, 272] on input "Proceed to Checkout" at bounding box center [513, 273] width 85 height 16
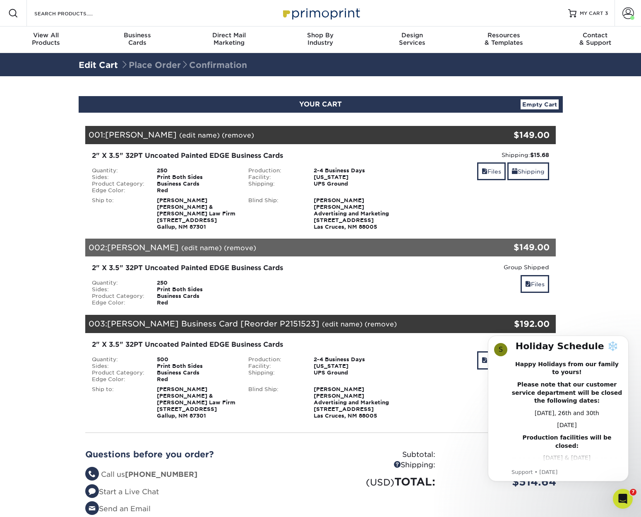
scroll to position [0, 0]
